Goal: Information Seeking & Learning: Learn about a topic

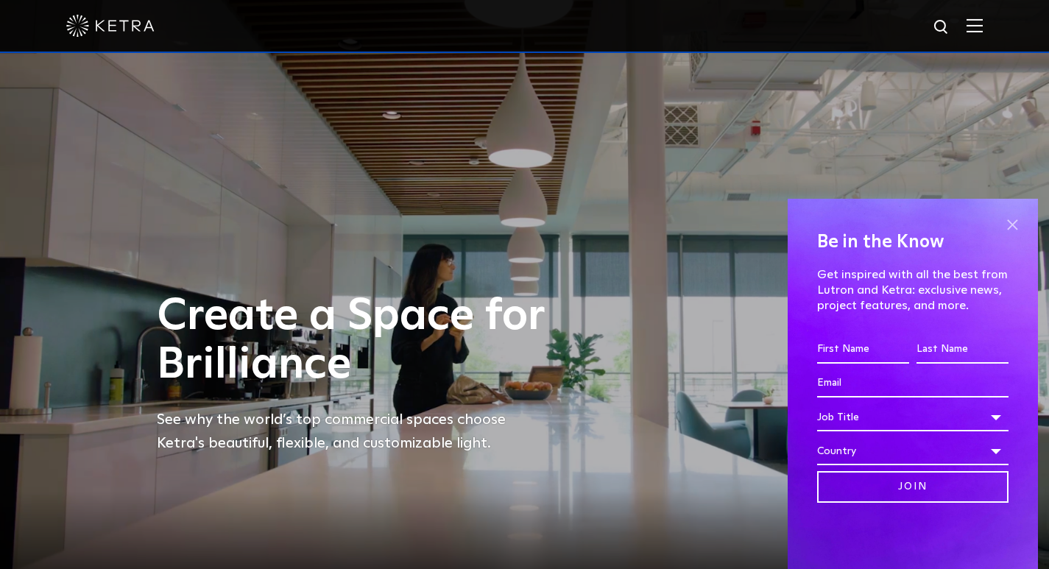
click at [1013, 222] on span at bounding box center [1012, 224] width 22 height 22
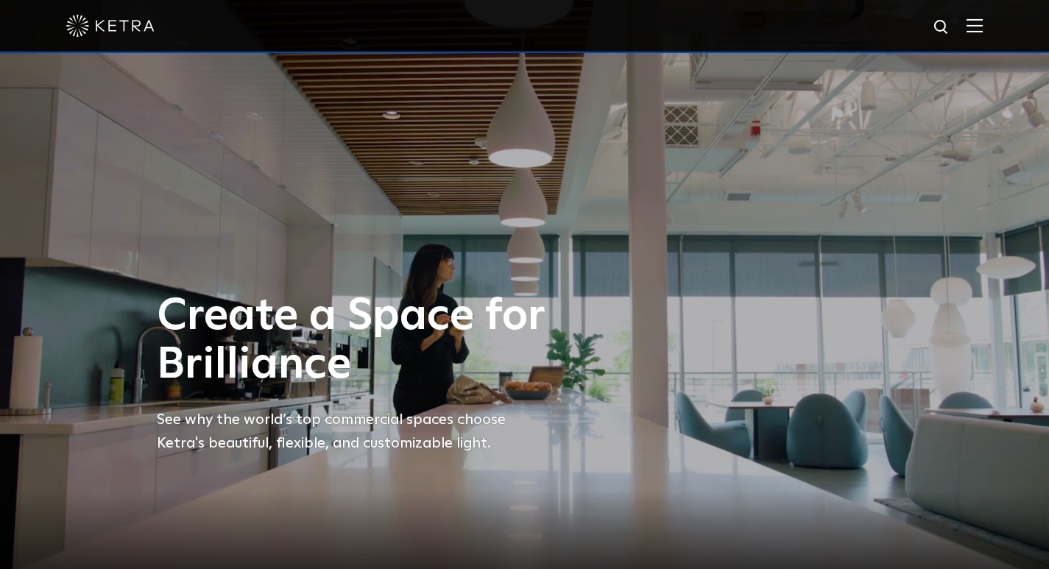
click at [982, 28] on img at bounding box center [974, 25] width 16 height 14
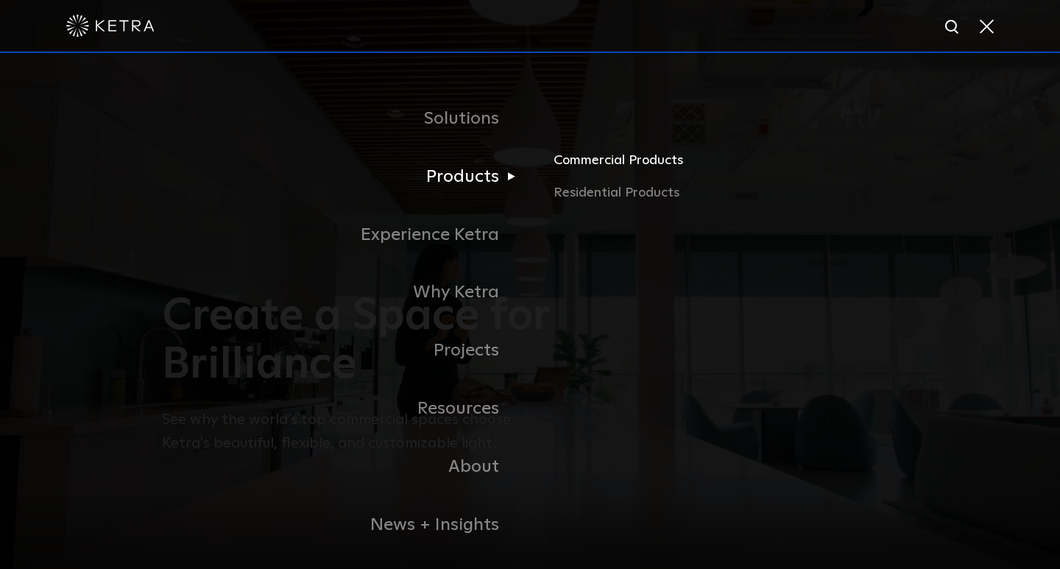
click at [611, 166] on link "Commercial Products" at bounding box center [725, 166] width 344 height 32
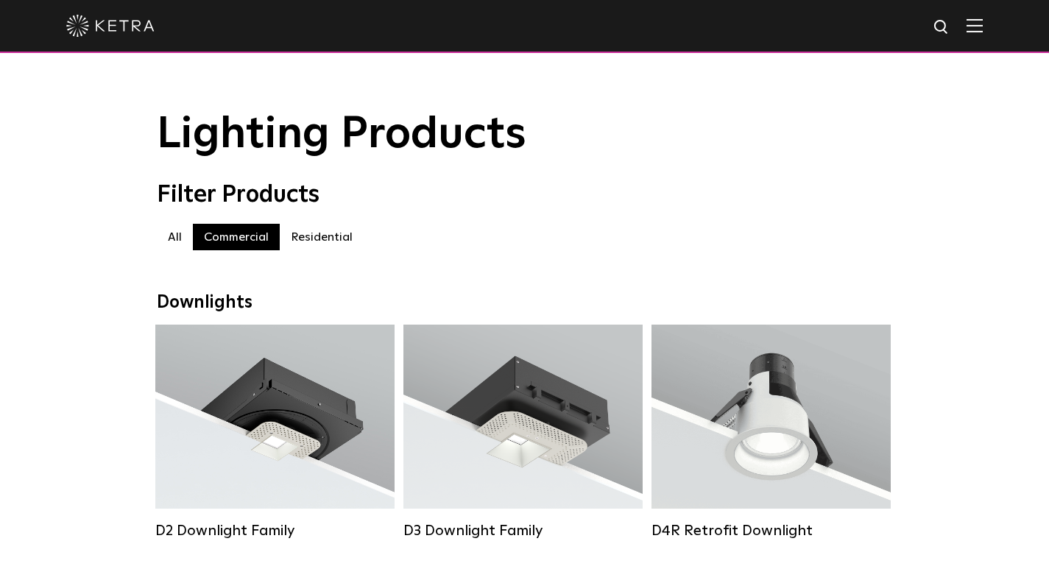
click at [174, 244] on label "All" at bounding box center [175, 237] width 36 height 26
click at [229, 244] on label "Commercial" at bounding box center [236, 237] width 87 height 26
click at [174, 241] on label "All" at bounding box center [175, 237] width 36 height 26
click at [249, 237] on label "Commercial" at bounding box center [236, 237] width 87 height 26
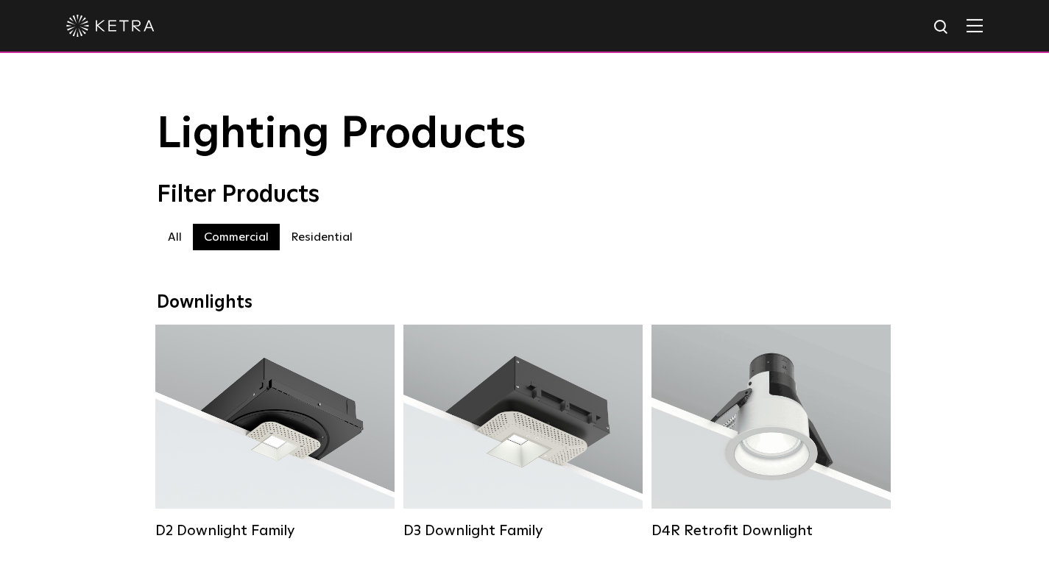
click at [249, 237] on label "Commercial" at bounding box center [236, 237] width 87 height 26
click at [500, 220] on div "Filter Products Commercial All Commercial Residential" at bounding box center [525, 223] width 736 height 84
click at [982, 24] on img at bounding box center [974, 25] width 16 height 14
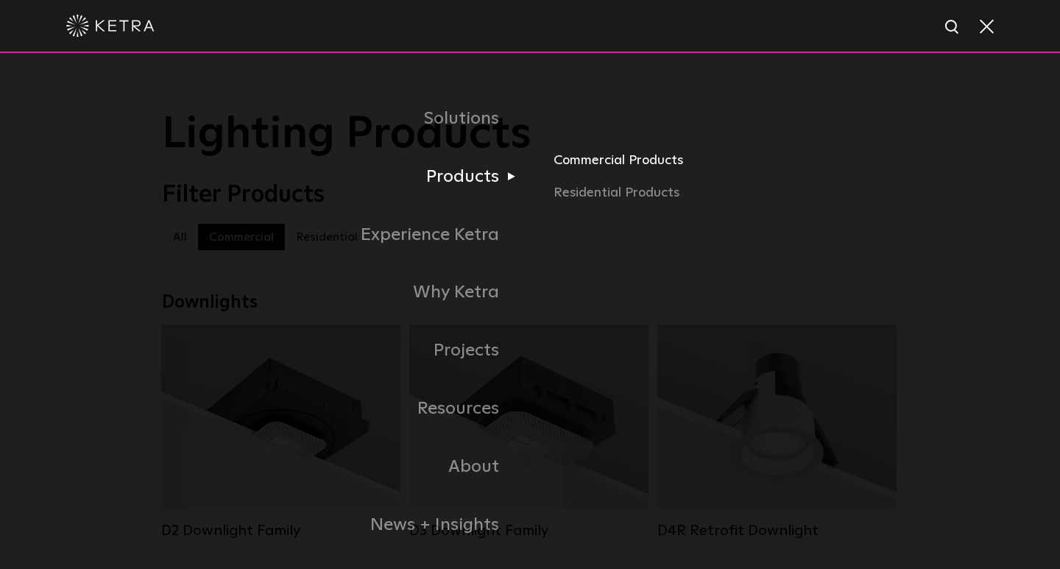
click at [599, 160] on link "Commercial Products" at bounding box center [725, 166] width 344 height 32
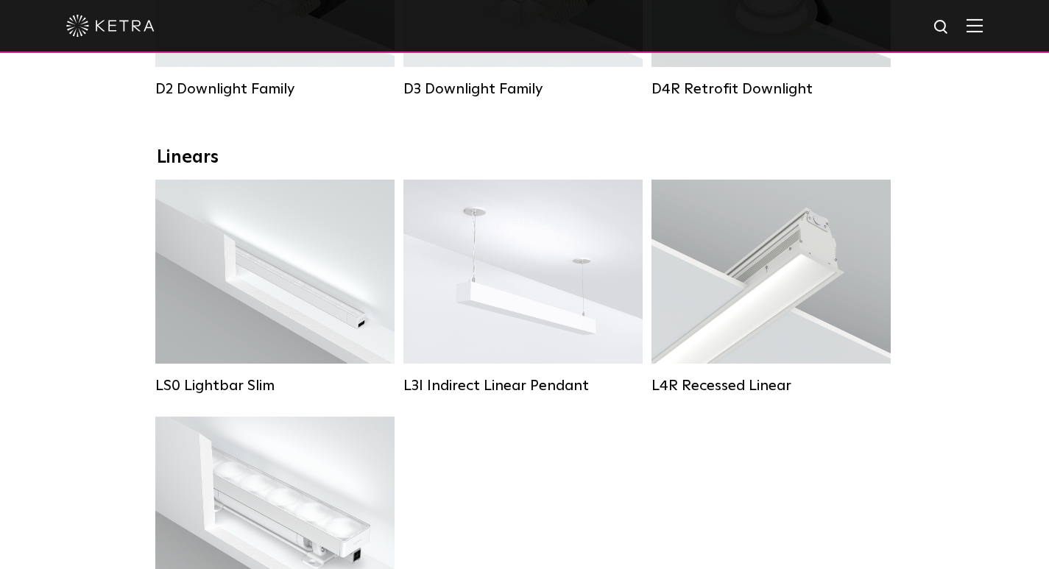
scroll to position [515, 0]
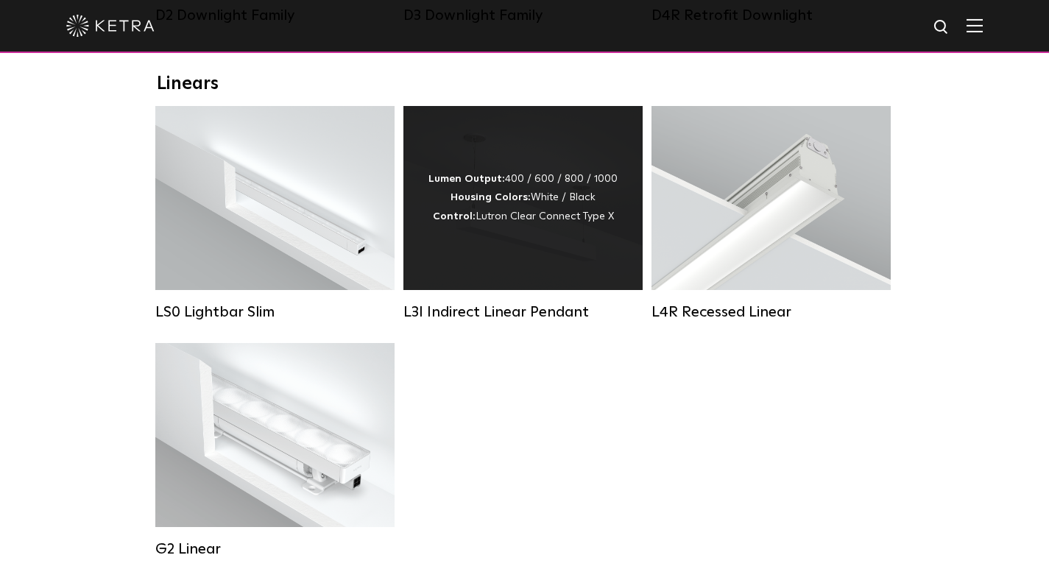
click at [503, 276] on div "Lumen Output: 400 / 600 / 800 / 1000 Housing Colors: White / Black Control: Lut…" at bounding box center [522, 198] width 239 height 184
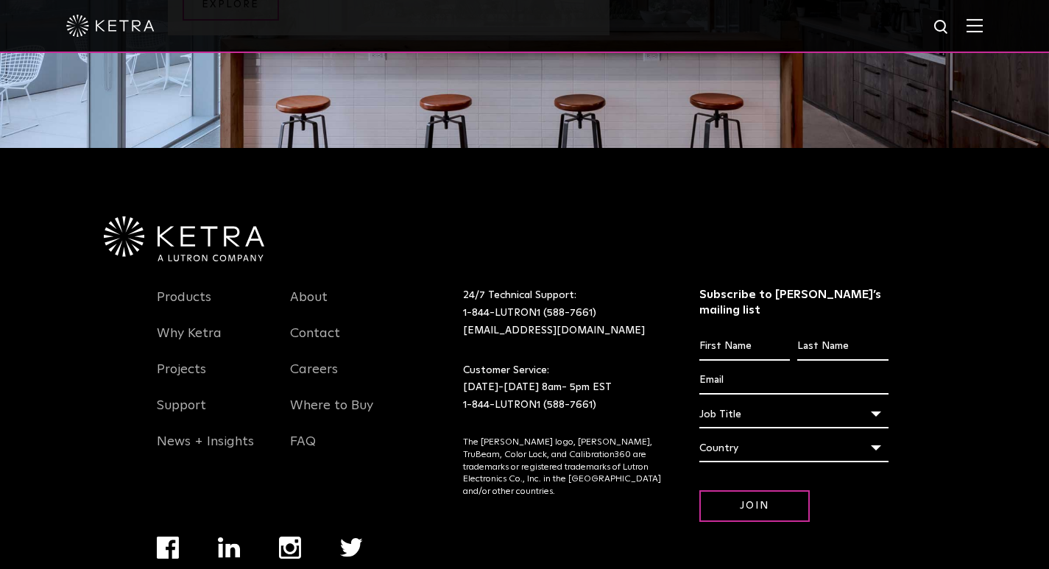
scroll to position [1766, 0]
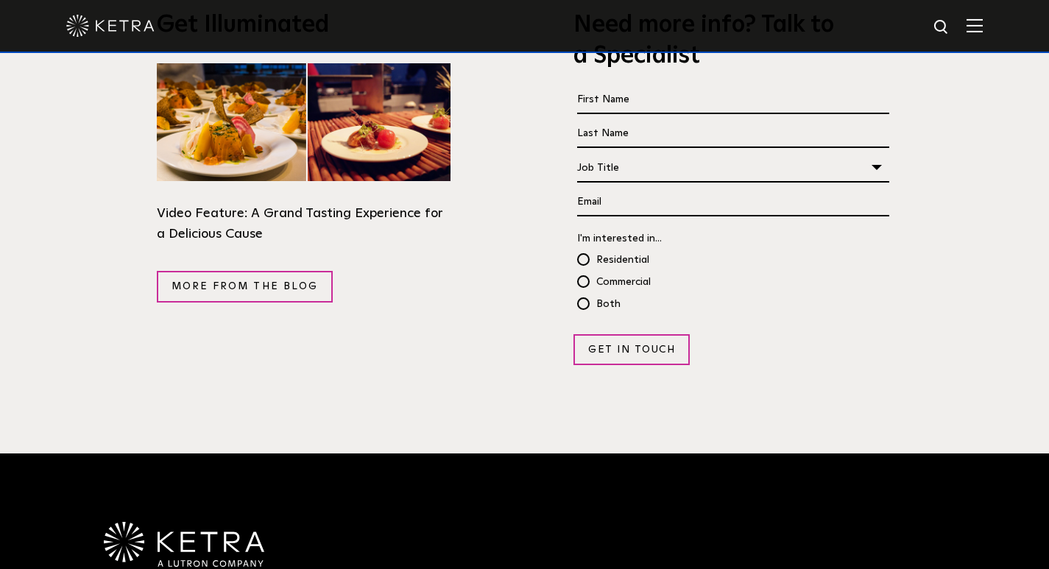
scroll to position [2723, 0]
